Goal: Task Accomplishment & Management: Complete application form

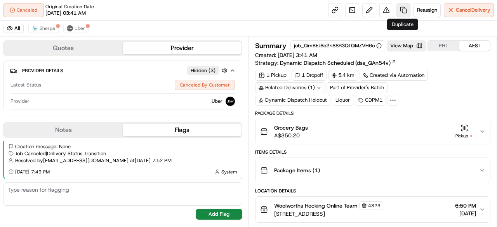
click at [402, 9] on link at bounding box center [404, 10] width 14 height 14
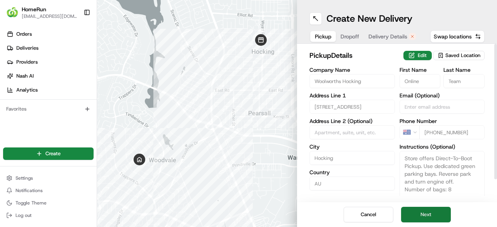
click at [434, 214] on button "Next" at bounding box center [426, 215] width 50 height 16
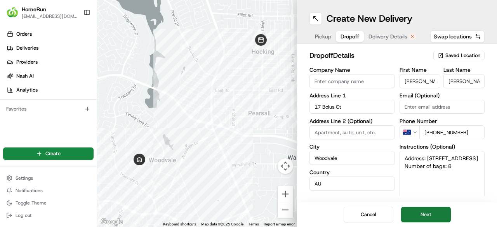
click at [434, 214] on button "Next" at bounding box center [426, 215] width 50 height 16
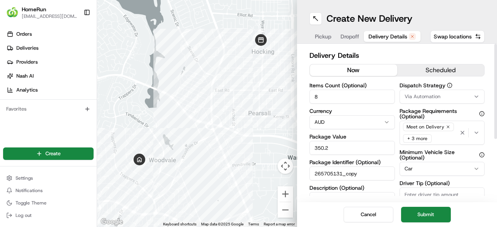
click at [351, 70] on button "now" at bounding box center [353, 71] width 87 height 12
click at [364, 71] on button "now" at bounding box center [353, 71] width 87 height 12
click at [433, 212] on button "Submit" at bounding box center [426, 215] width 50 height 16
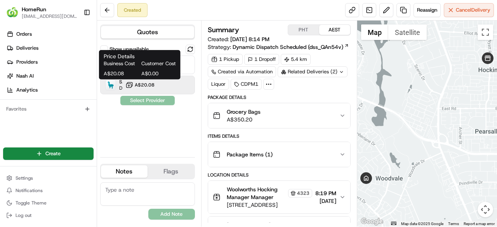
click at [150, 82] on span "A$20.08" at bounding box center [145, 85] width 20 height 6
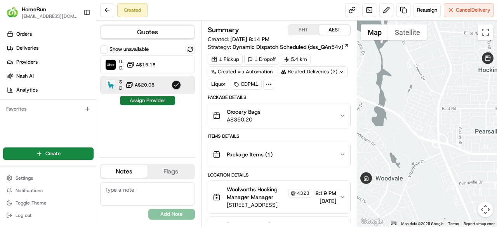
click at [159, 102] on button "Assign Provider" at bounding box center [147, 100] width 55 height 9
